Goal: Task Accomplishment & Management: Manage account settings

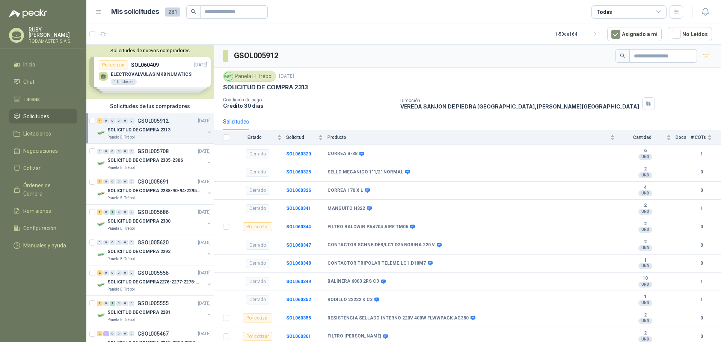
click at [165, 123] on p "GSOL005912" at bounding box center [153, 120] width 31 height 5
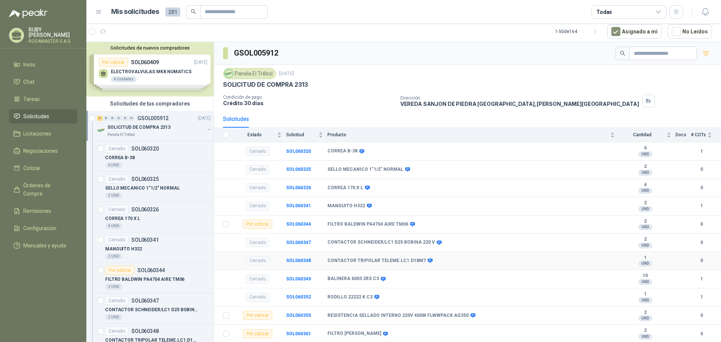
scroll to position [56, 0]
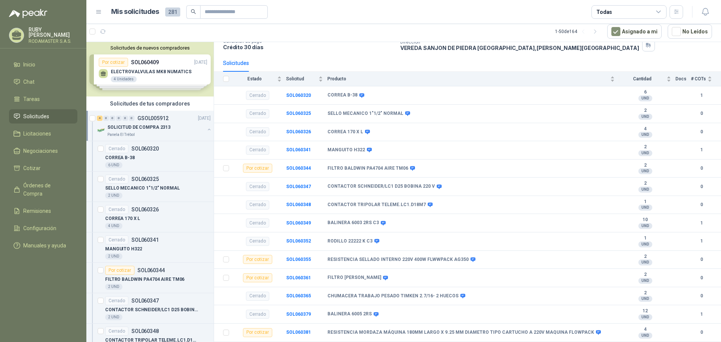
click at [143, 67] on div "Solicitudes de nuevos compradores Por cotizar SOL060409 [DATE] ELECTROVALVULAS …" at bounding box center [149, 69] width 127 height 54
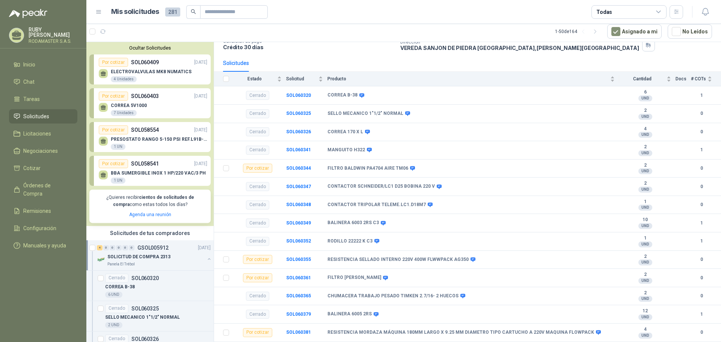
click at [143, 67] on div "ELECTROVALVULAS MK8 NUMATICS 4 Unidades" at bounding box center [153, 75] width 109 height 16
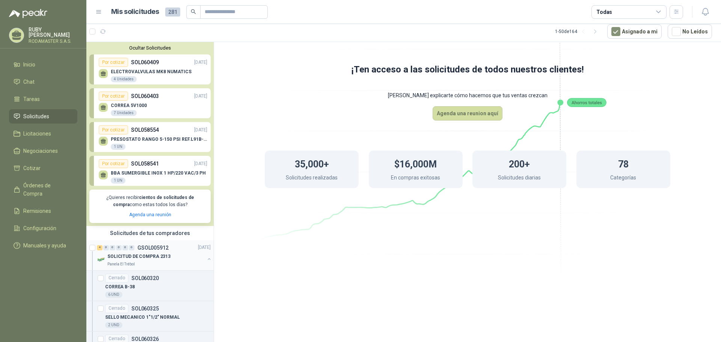
click at [144, 259] on p "SOLICITUD DE COMPRA 2313" at bounding box center [138, 256] width 63 height 7
